Goal: Task Accomplishment & Management: Manage account settings

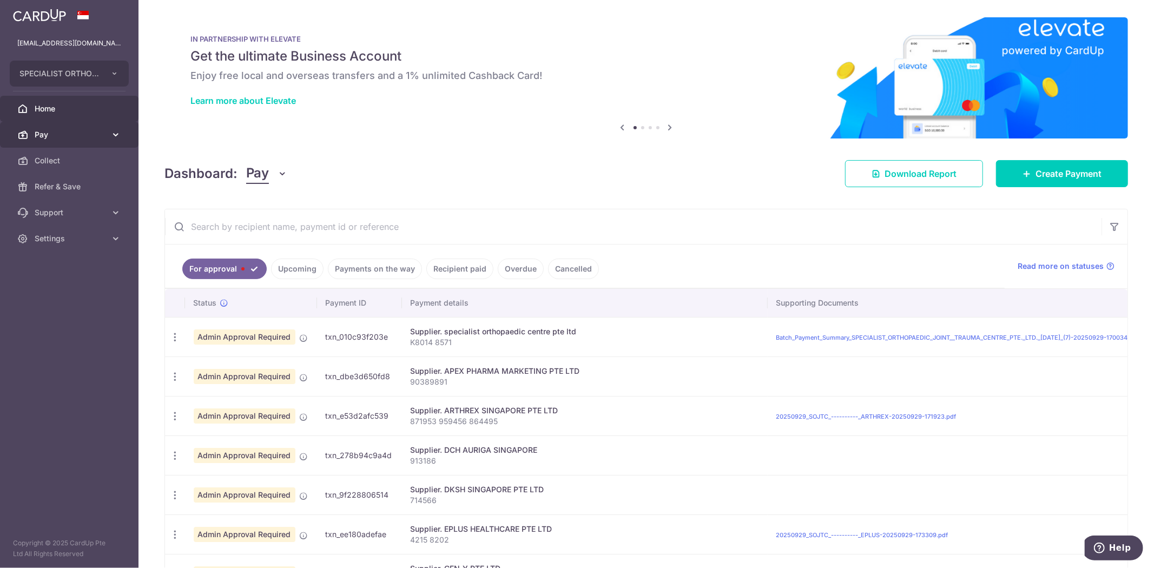
click at [109, 133] on link "Pay" at bounding box center [69, 135] width 138 height 26
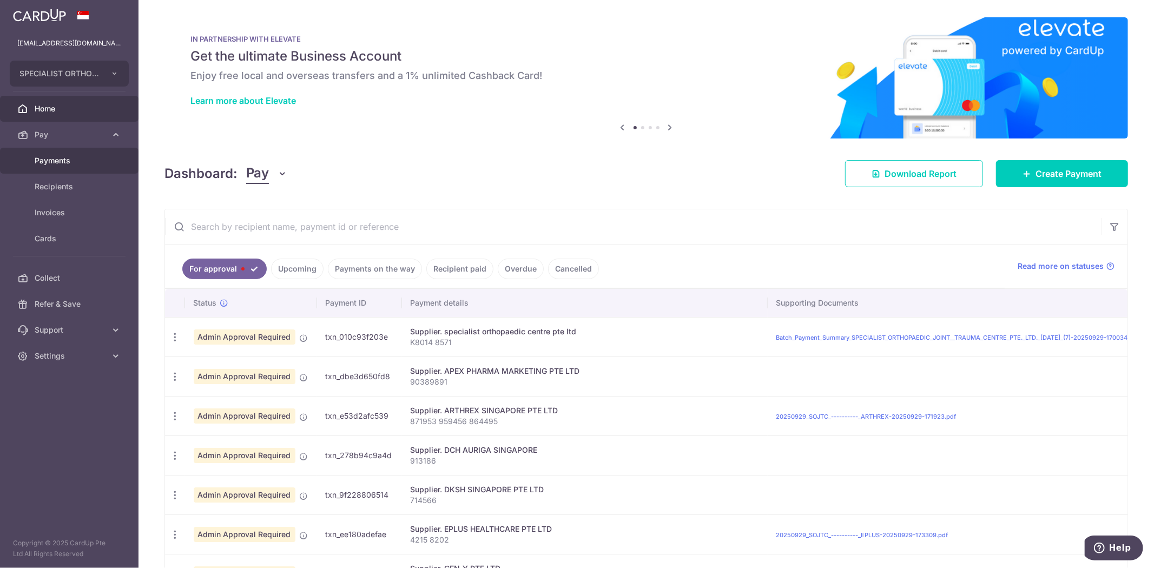
click at [54, 162] on span "Payments" at bounding box center [70, 160] width 71 height 11
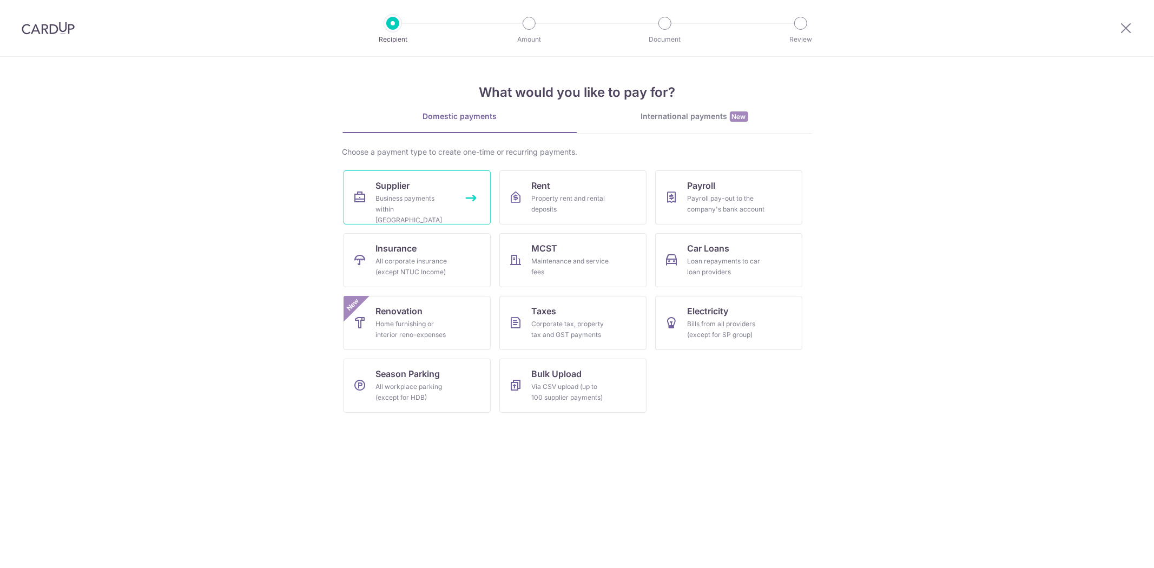
click at [391, 203] on div "Business payments within Singapore" at bounding box center [415, 209] width 78 height 32
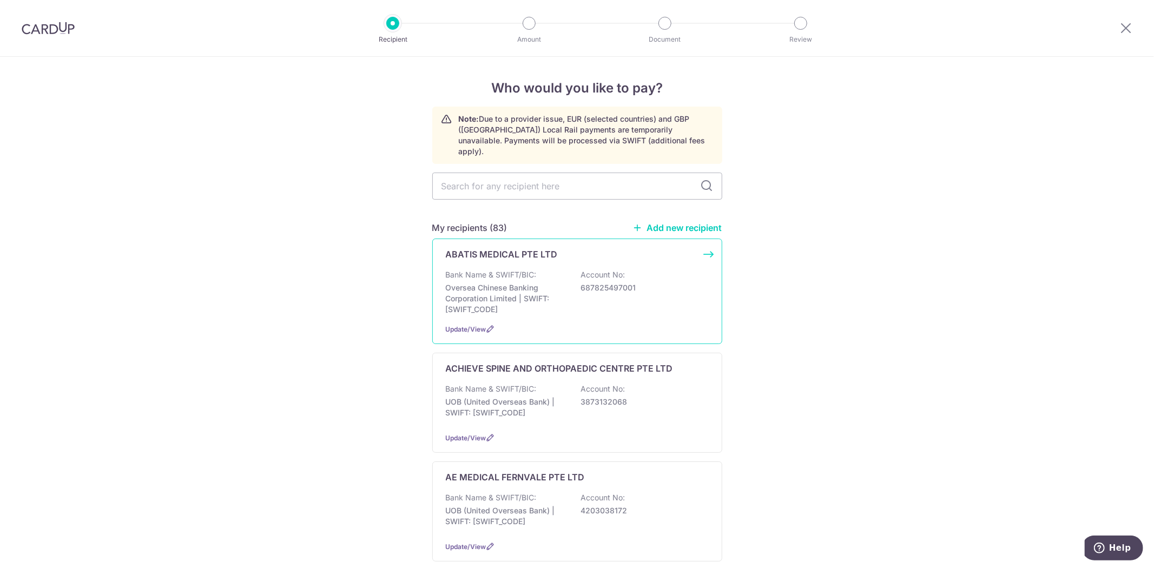
click at [565, 271] on div "Bank Name & SWIFT/BIC: Oversea Chinese Banking Corporation Limited | SWIFT: [SW…" at bounding box center [577, 291] width 263 height 45
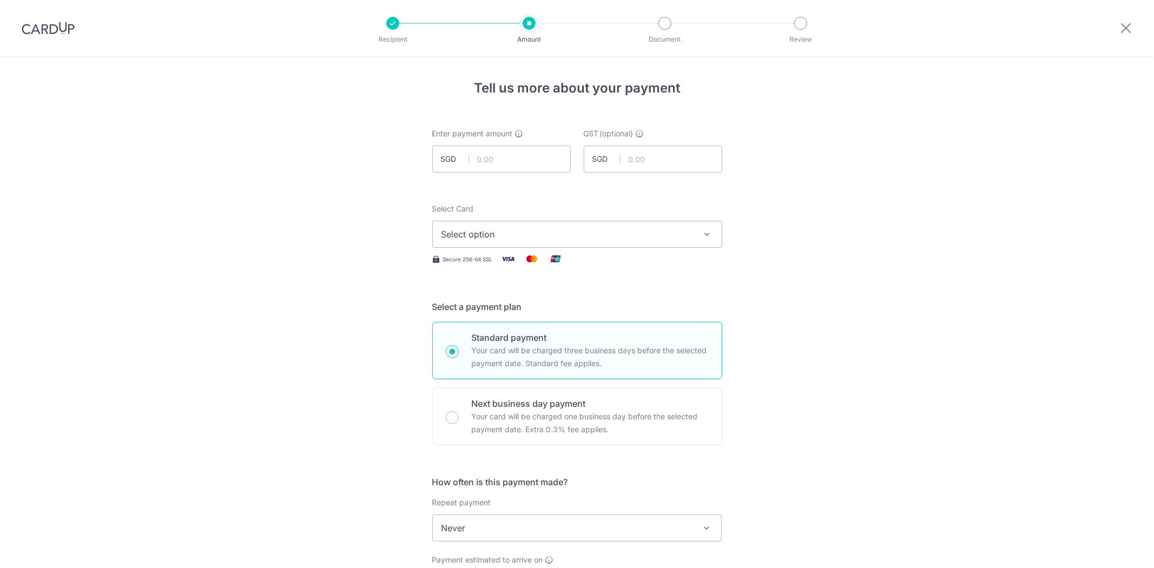
click at [585, 242] on button "Select option" at bounding box center [577, 234] width 290 height 27
click at [1120, 35] on div at bounding box center [1126, 28] width 56 height 56
click at [1122, 31] on icon at bounding box center [1125, 28] width 13 height 14
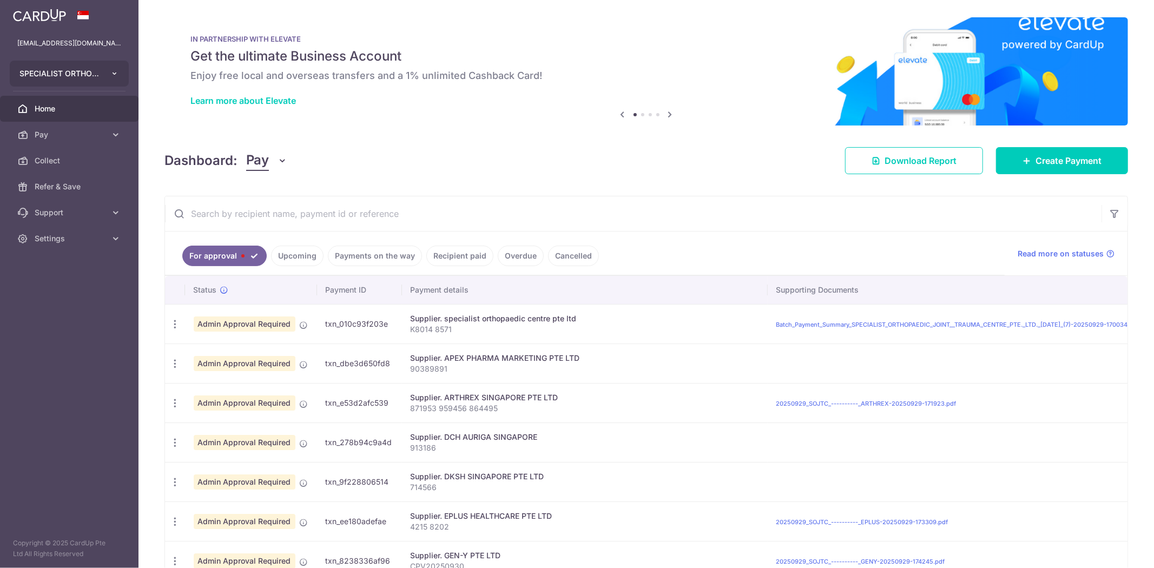
click at [92, 82] on button "SPECIALIST ORTHOPAEDIC JOINT TRAUMA CENTRE PTE. LTD." at bounding box center [69, 74] width 119 height 26
click at [514, 155] on div "Dashboard: Pay Pay Collect Download Report Create Payment" at bounding box center [645, 158] width 963 height 31
click at [174, 326] on icon "button" at bounding box center [174, 324] width 11 height 11
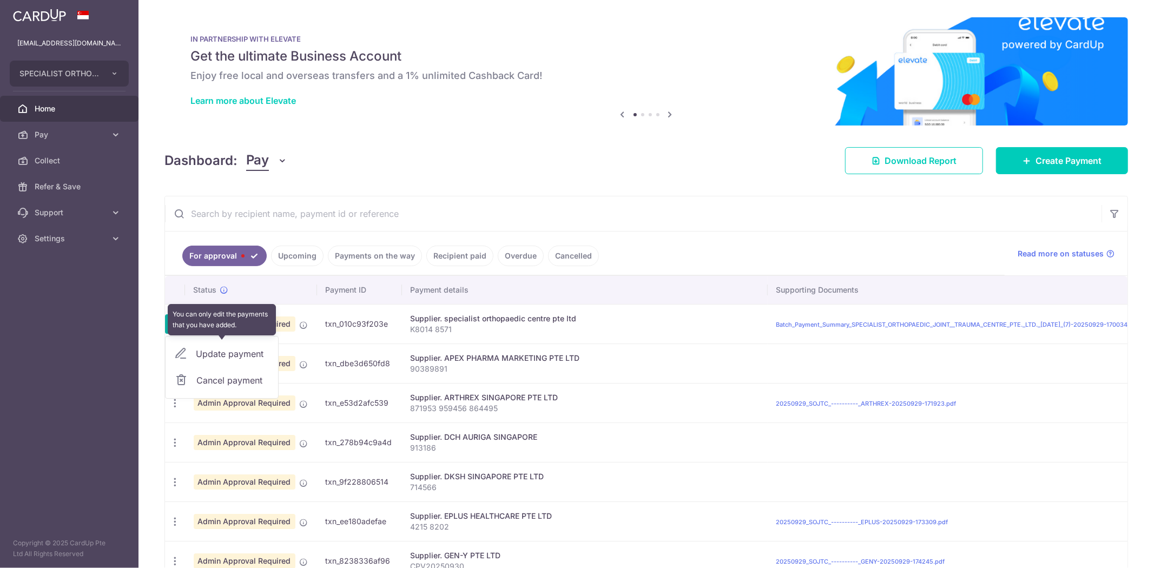
click at [239, 356] on div "Update payment" at bounding box center [222, 354] width 113 height 26
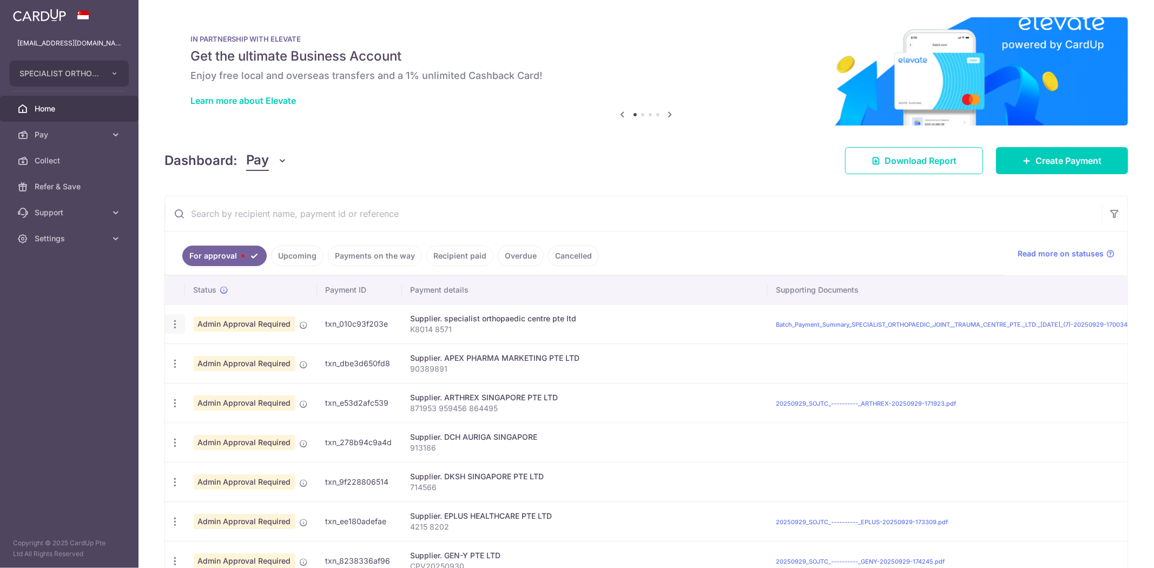
click at [176, 322] on icon "button" at bounding box center [174, 324] width 11 height 11
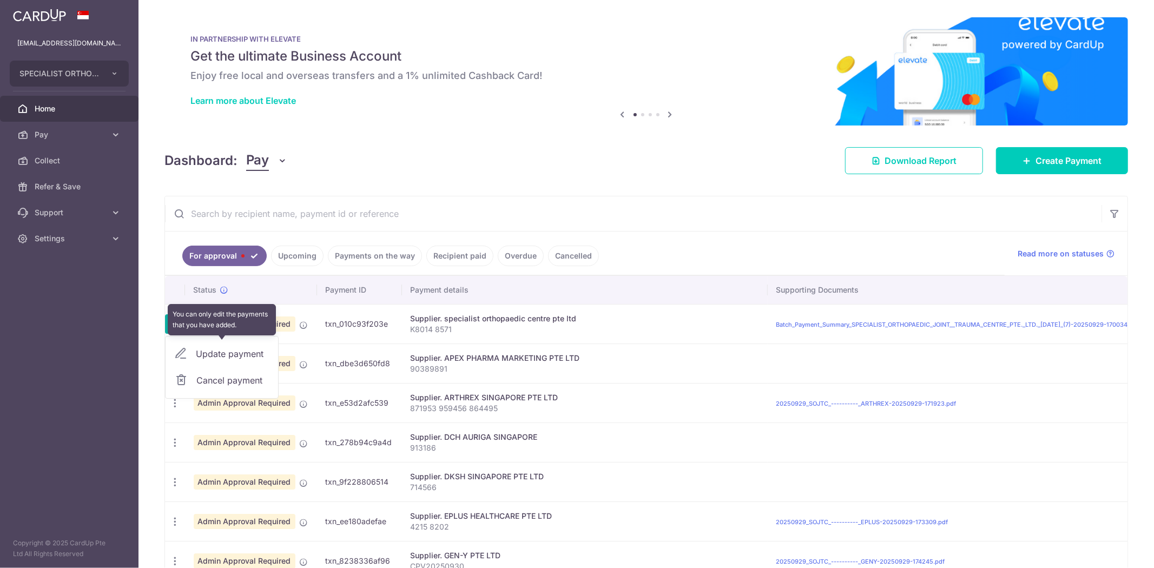
click at [199, 353] on div "Update payment" at bounding box center [222, 354] width 113 height 26
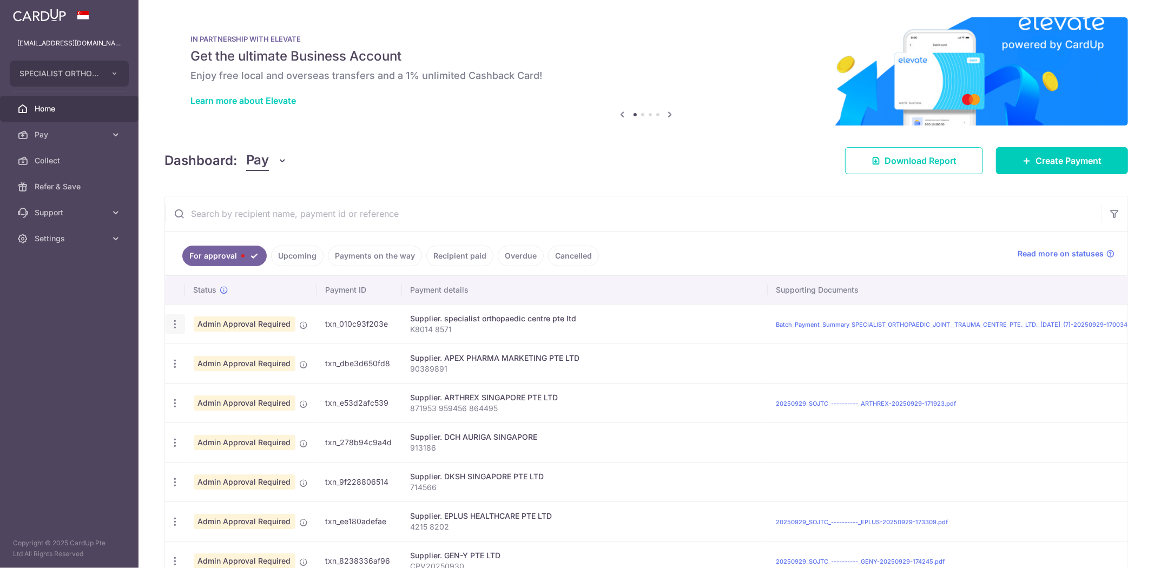
click at [176, 328] on icon "button" at bounding box center [174, 324] width 11 height 11
click at [633, 162] on div "Dashboard: Pay Pay Collect Download Report Create Payment" at bounding box center [645, 158] width 963 height 31
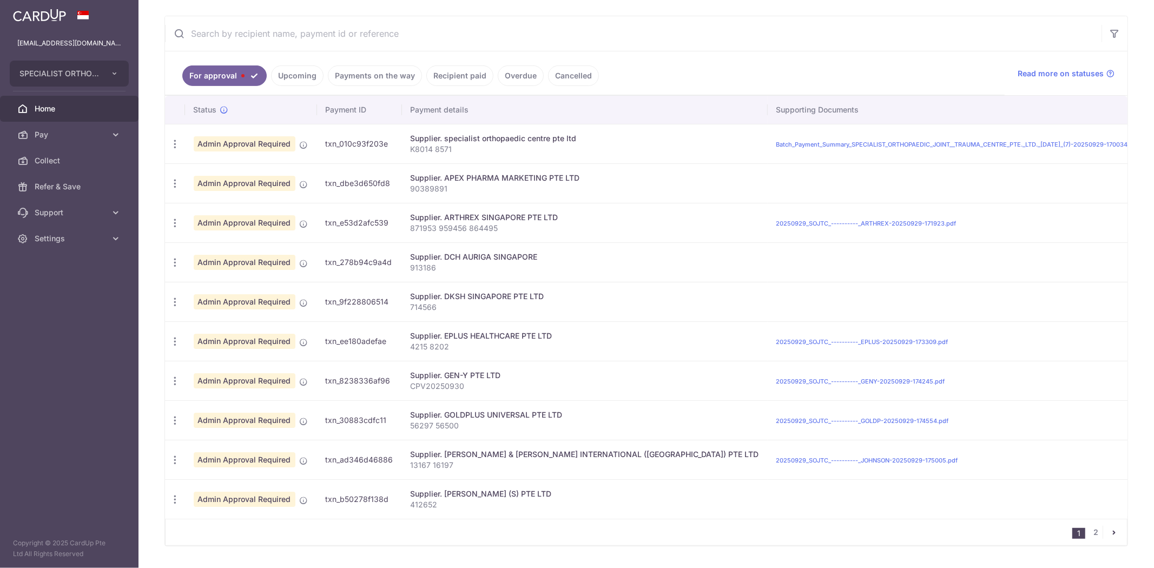
scroll to position [120, 0]
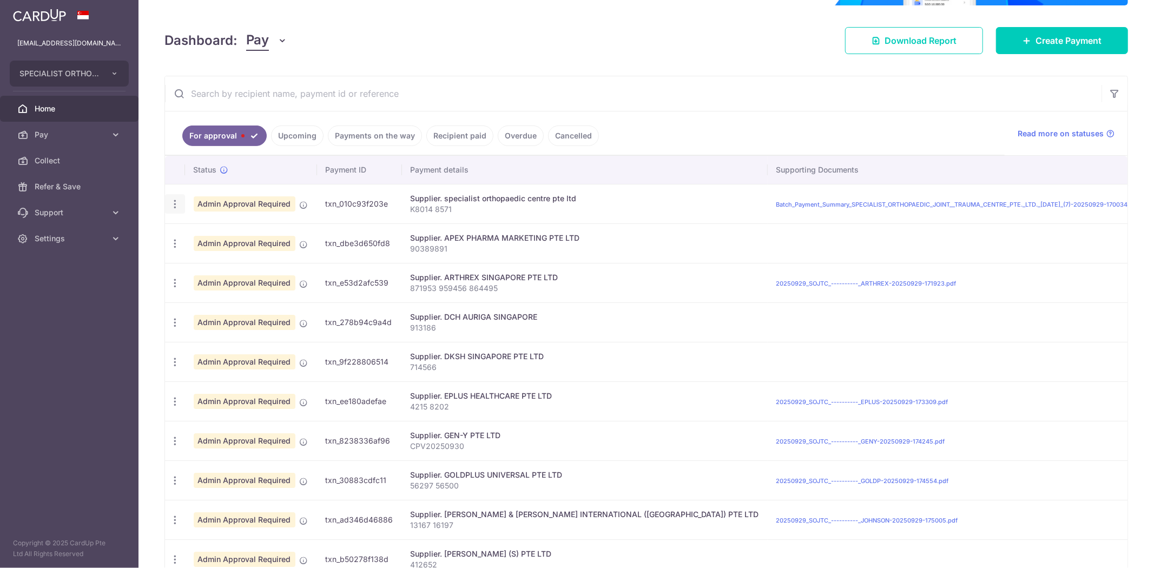
click at [180, 206] on div "Update payment Cancel payment" at bounding box center [175, 204] width 20 height 20
click at [176, 204] on icon "button" at bounding box center [174, 204] width 11 height 11
click at [219, 233] on div "Update payment" at bounding box center [222, 234] width 113 height 26
click at [179, 209] on icon "button" at bounding box center [174, 204] width 11 height 11
click at [215, 232] on div "Update payment" at bounding box center [222, 234] width 113 height 26
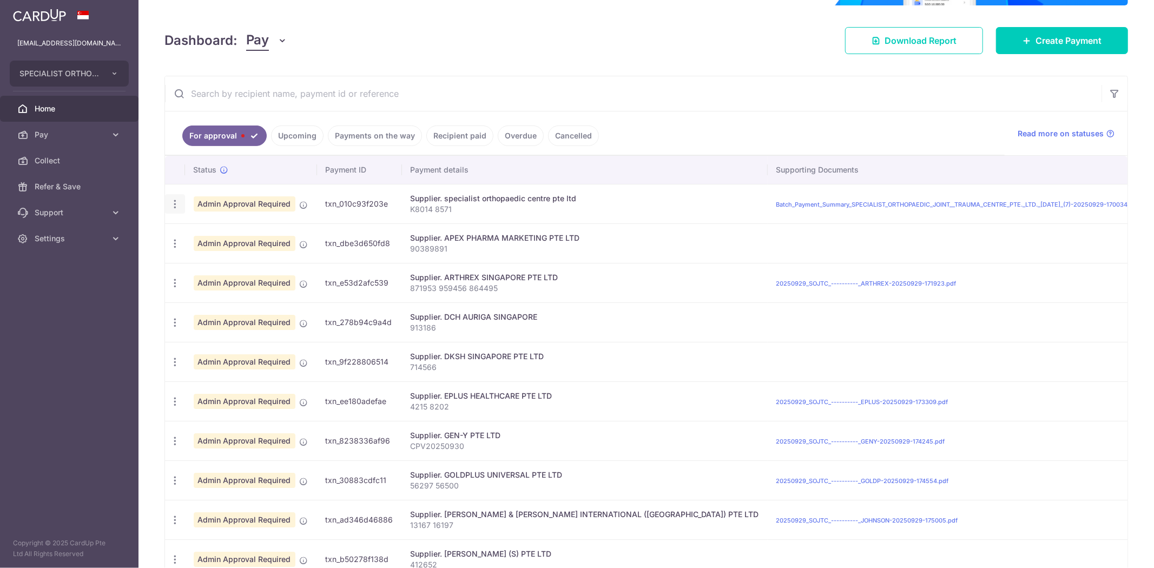
click at [175, 207] on icon "button" at bounding box center [174, 204] width 11 height 11
click at [989, 96] on input "text" at bounding box center [633, 93] width 936 height 35
click at [119, 235] on icon at bounding box center [115, 238] width 11 height 11
click at [46, 288] on span "Logout" at bounding box center [70, 290] width 71 height 11
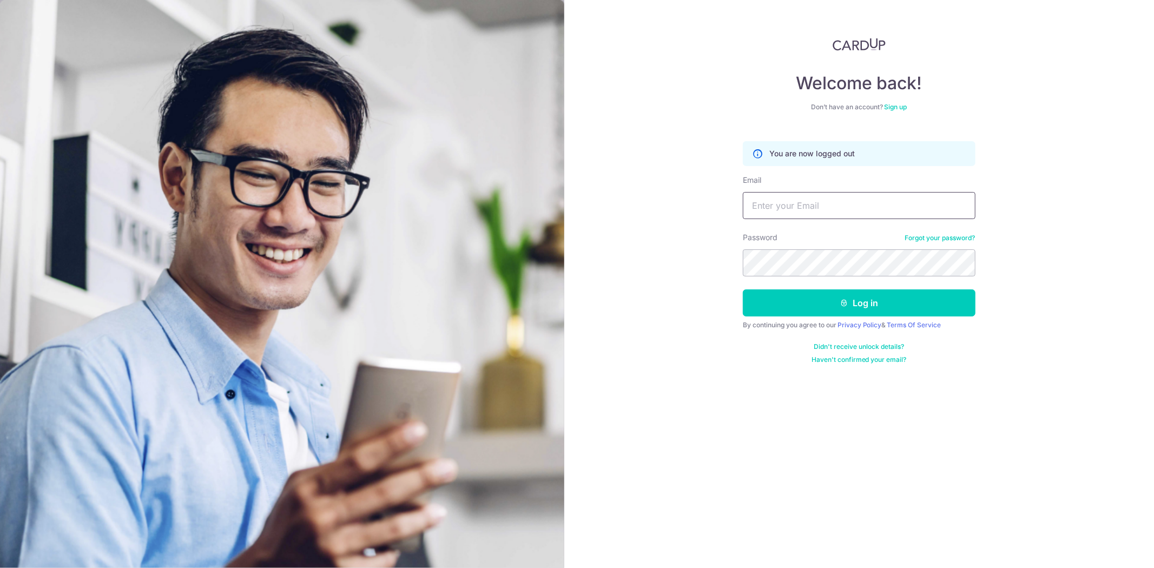
click at [890, 201] on input "Email" at bounding box center [859, 205] width 233 height 27
type input "[EMAIL_ADDRESS][DOMAIN_NAME]"
click at [743, 289] on button "Log in" at bounding box center [859, 302] width 233 height 27
